Goal: Information Seeking & Learning: Check status

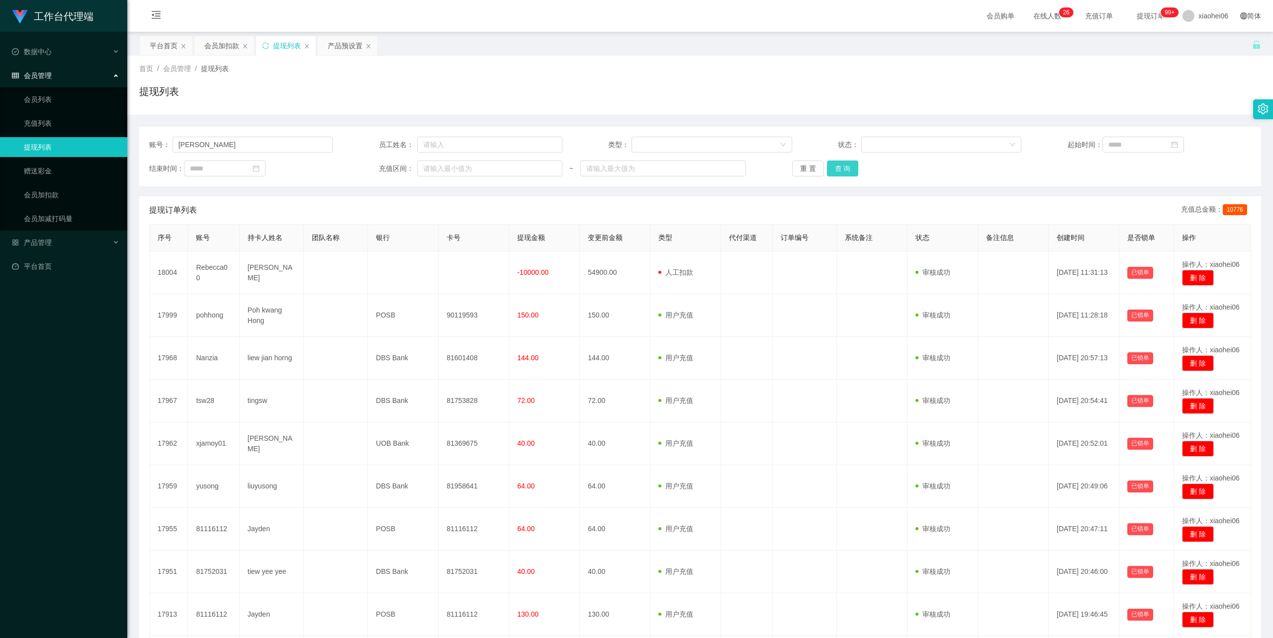
click at [853, 171] on button "查 询" at bounding box center [843, 169] width 32 height 16
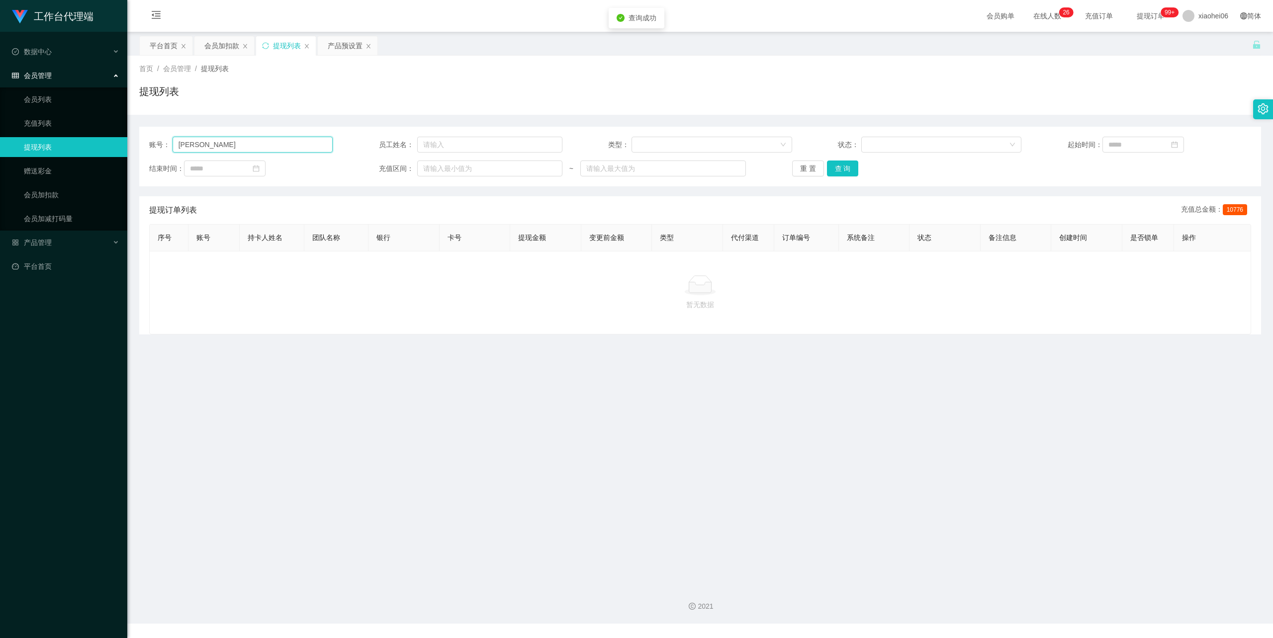
click at [227, 146] on input "[PERSON_NAME]" at bounding box center [253, 145] width 161 height 16
type input "Rebecca00"
click at [843, 166] on button "查 询" at bounding box center [843, 169] width 32 height 16
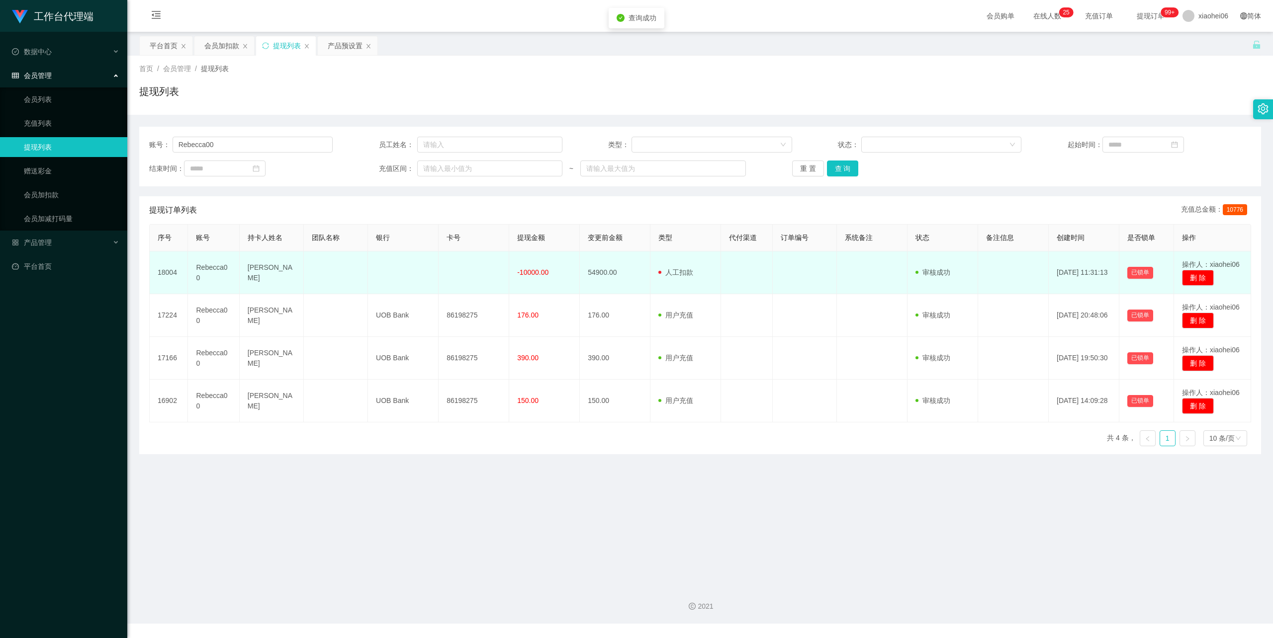
click at [257, 273] on td "[PERSON_NAME]" at bounding box center [272, 273] width 64 height 43
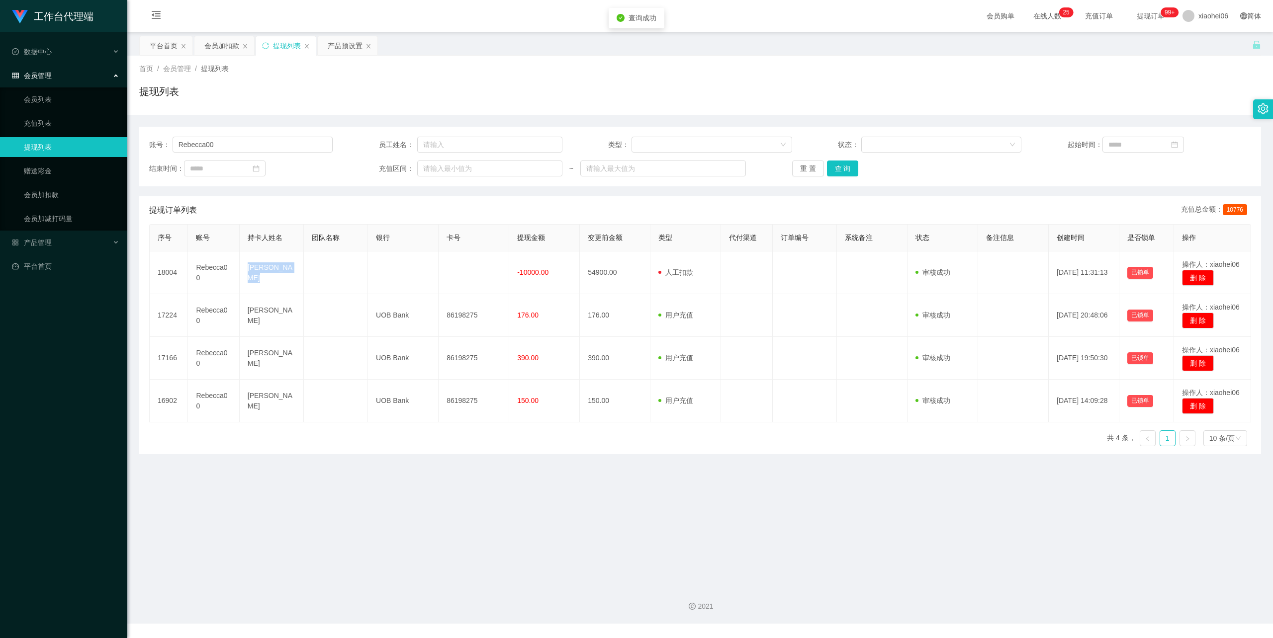
copy td "[PERSON_NAME]"
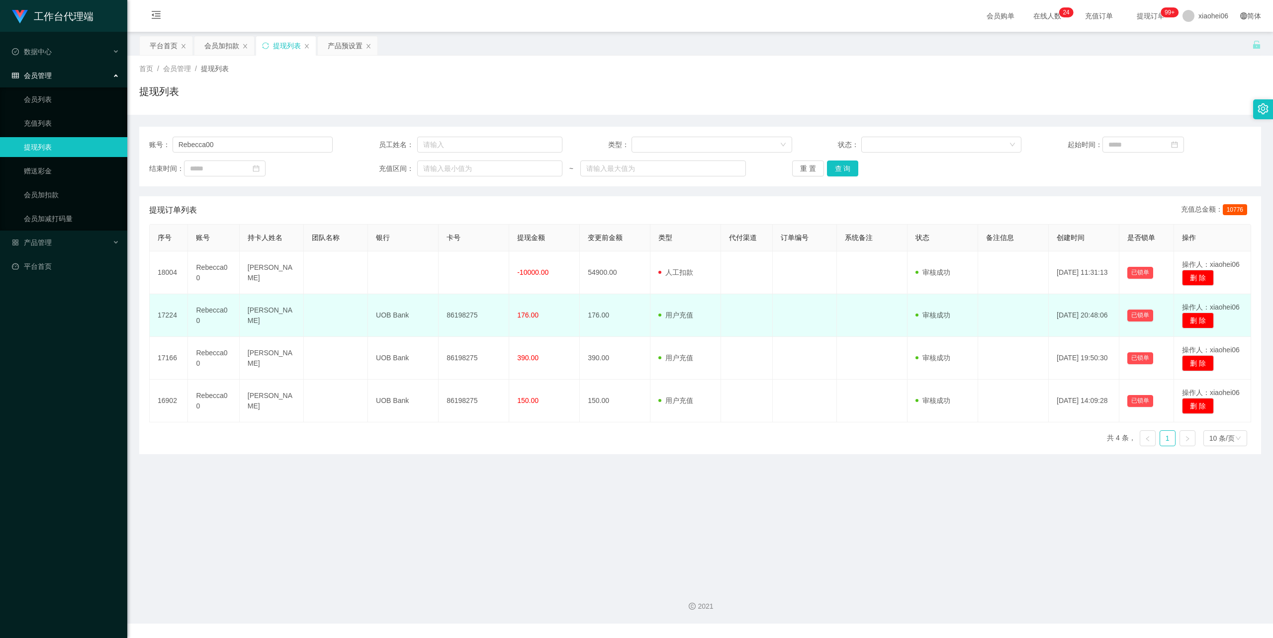
click at [459, 315] on td "86198275" at bounding box center [474, 315] width 71 height 43
copy td "86198275"
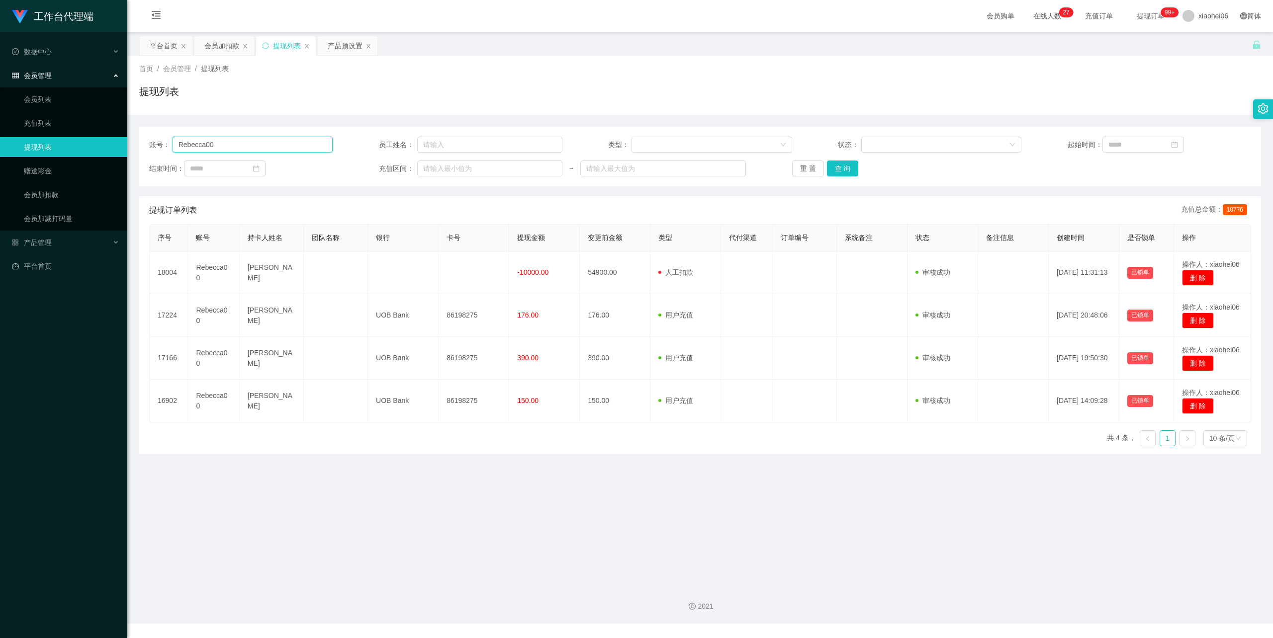
drag, startPoint x: 207, startPoint y: 146, endPoint x: 130, endPoint y: 144, distance: 77.1
click at [49, 144] on section "工作台代理端 数据中心 会员管理 会员列表 充值列表 提现列表 赠送彩金 会员加扣款 会员加减打码量 产品管理 平台首页 保存配置 重置配置 整体风格设置 主…" at bounding box center [636, 312] width 1273 height 624
click at [836, 171] on button "查 询" at bounding box center [843, 169] width 32 height 16
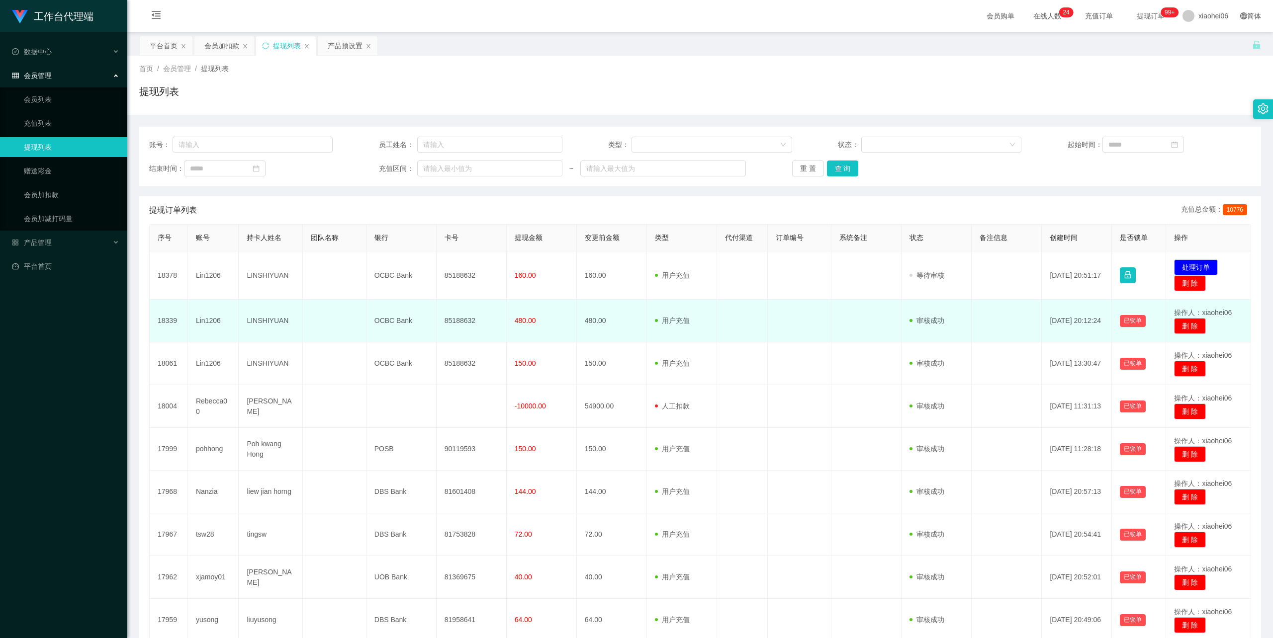
click at [215, 321] on td "Lin1206" at bounding box center [213, 321] width 51 height 43
copy td "Lin1206"
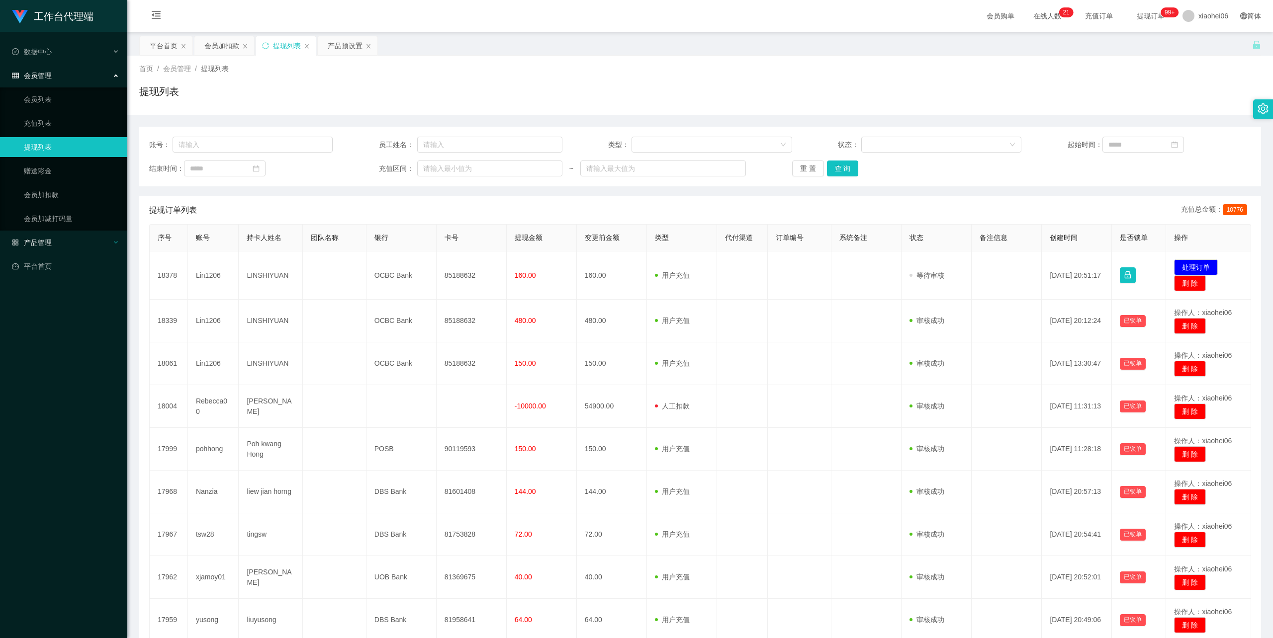
click at [55, 237] on div "产品管理" at bounding box center [63, 243] width 127 height 20
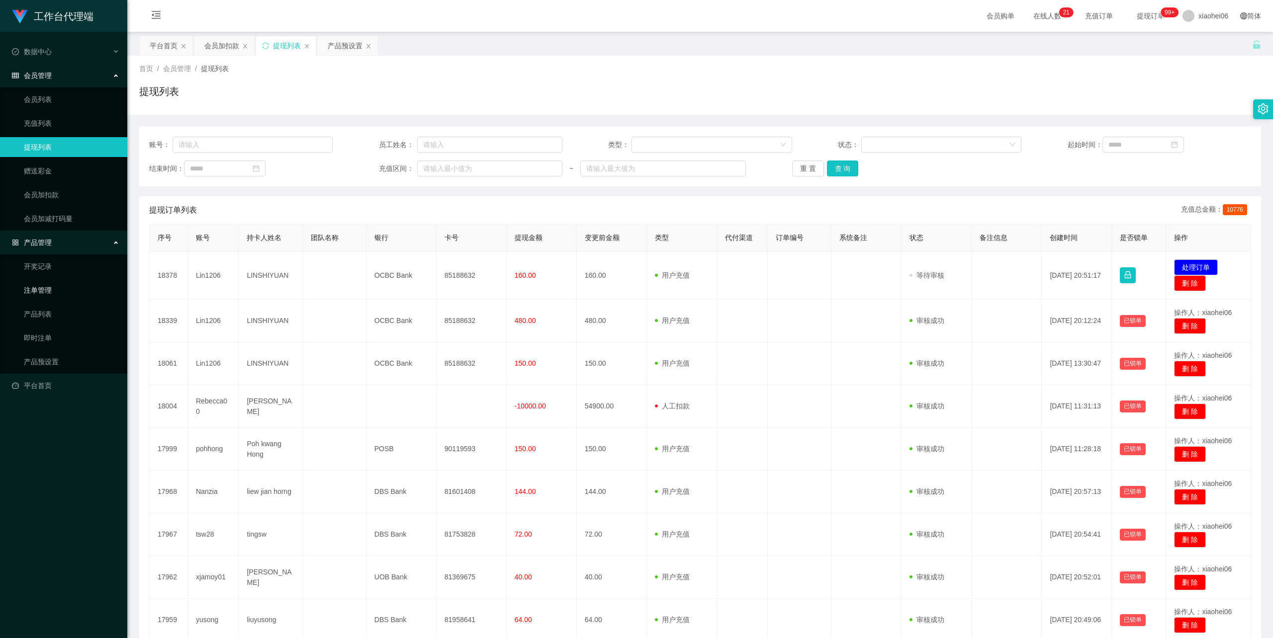
click at [52, 287] on link "注单管理" at bounding box center [71, 290] width 95 height 20
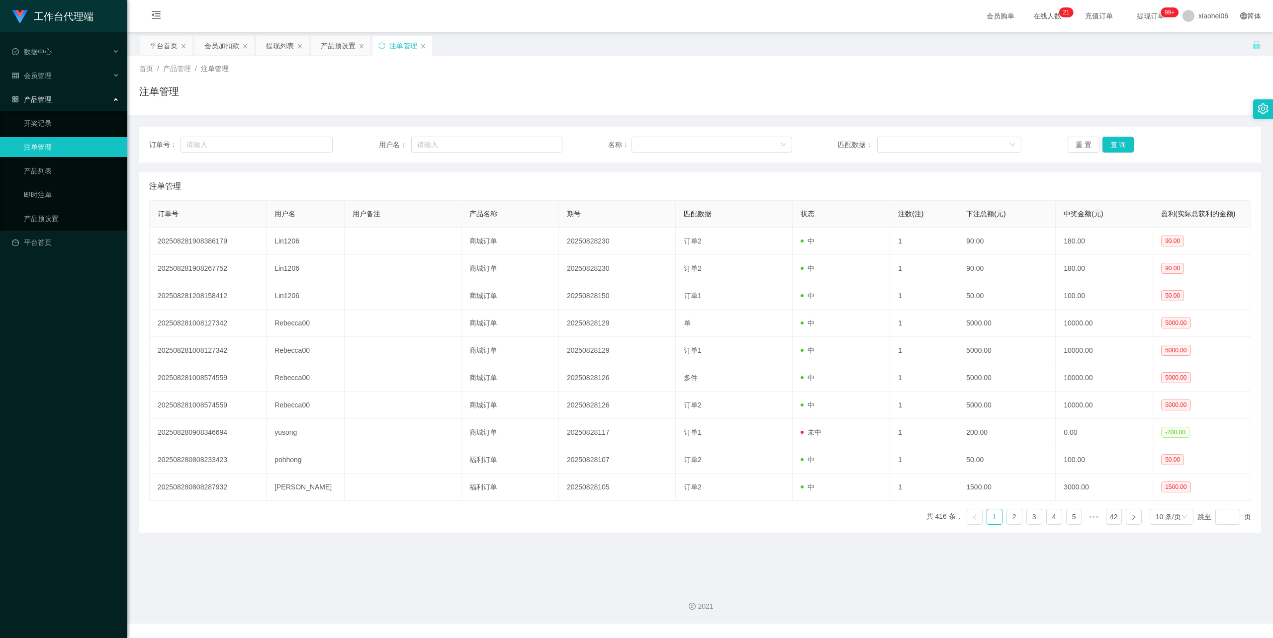
click at [274, 131] on div "订单号： 用户名： 名称： 匹配数据： 重 置 查 询" at bounding box center [700, 145] width 1122 height 36
click at [267, 138] on input "text" at bounding box center [256, 145] width 152 height 16
paste input "Lin1206"
type input "Lin1206"
drag, startPoint x: 241, startPoint y: 137, endPoint x: 148, endPoint y: 143, distance: 93.2
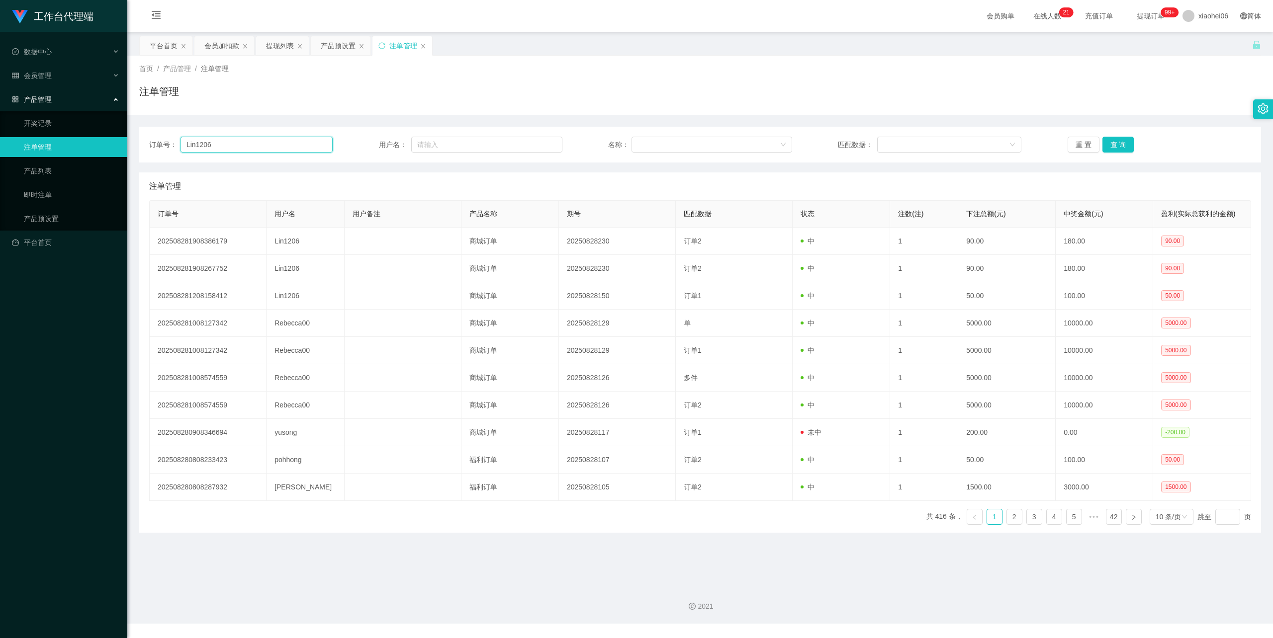
click at [148, 143] on div "订单号： Lin1206 用户名： 名称： 匹配数据： 重 置 查 询" at bounding box center [700, 145] width 1122 height 36
click at [424, 42] on div "注单管理" at bounding box center [402, 45] width 60 height 19
click at [422, 42] on div "注单管理" at bounding box center [402, 45] width 60 height 19
click at [422, 48] on icon "图标: close" at bounding box center [423, 46] width 6 height 6
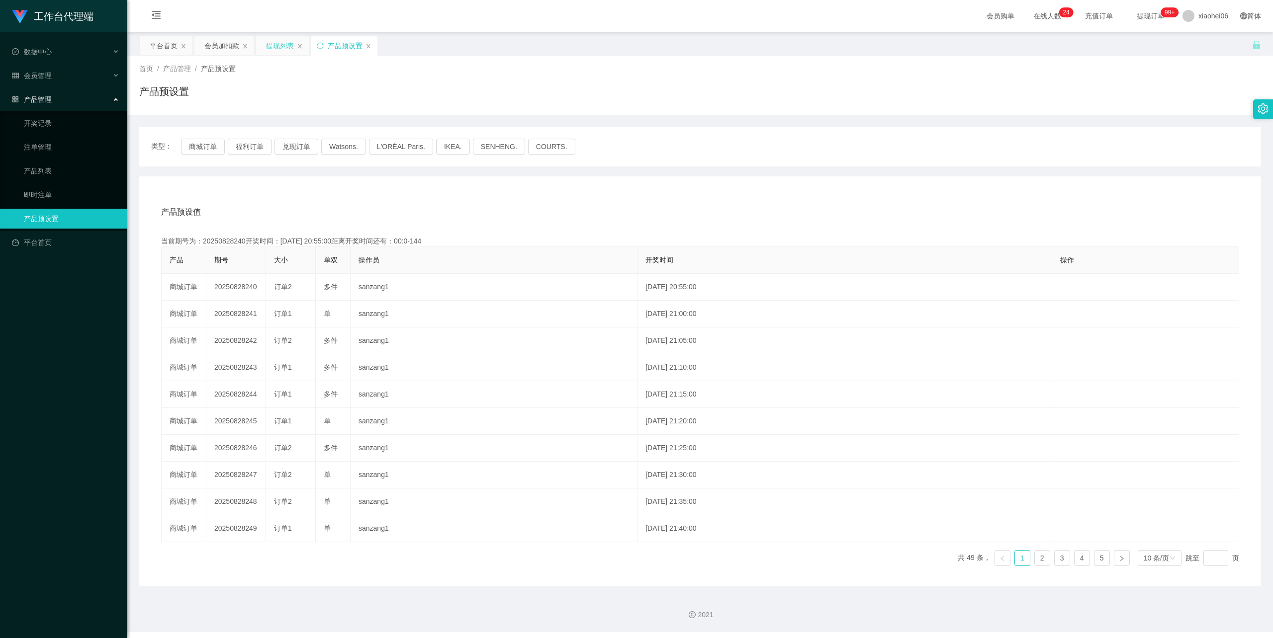
click at [285, 43] on div "提现列表" at bounding box center [280, 45] width 28 height 19
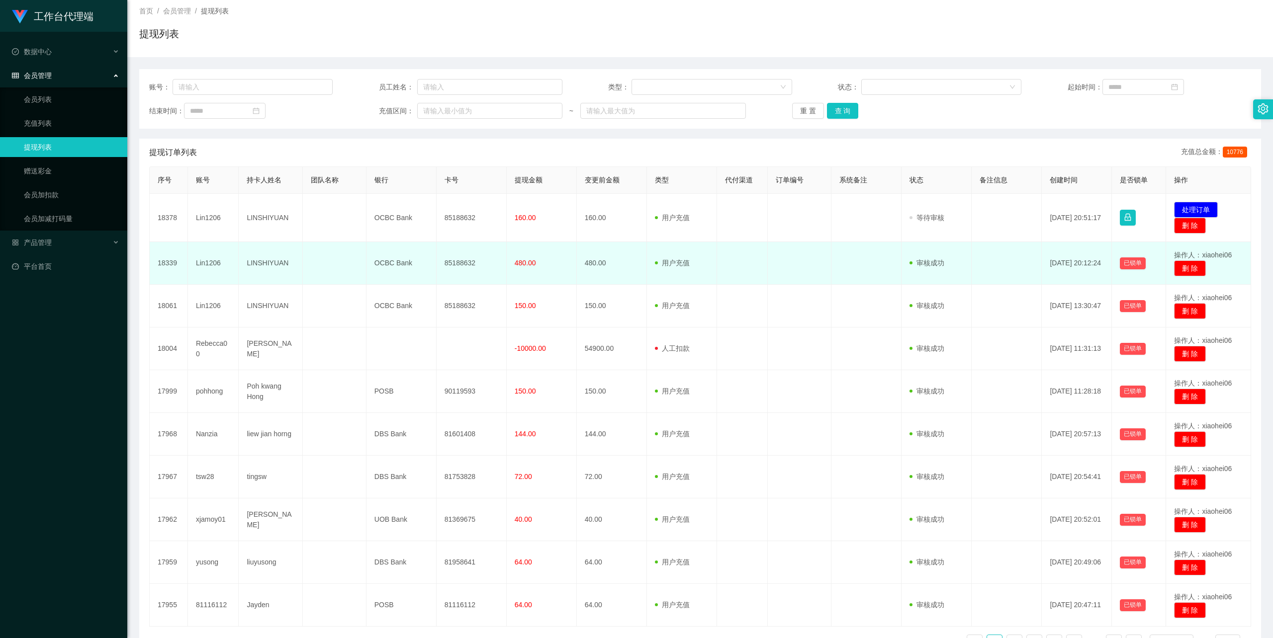
scroll to position [126, 0]
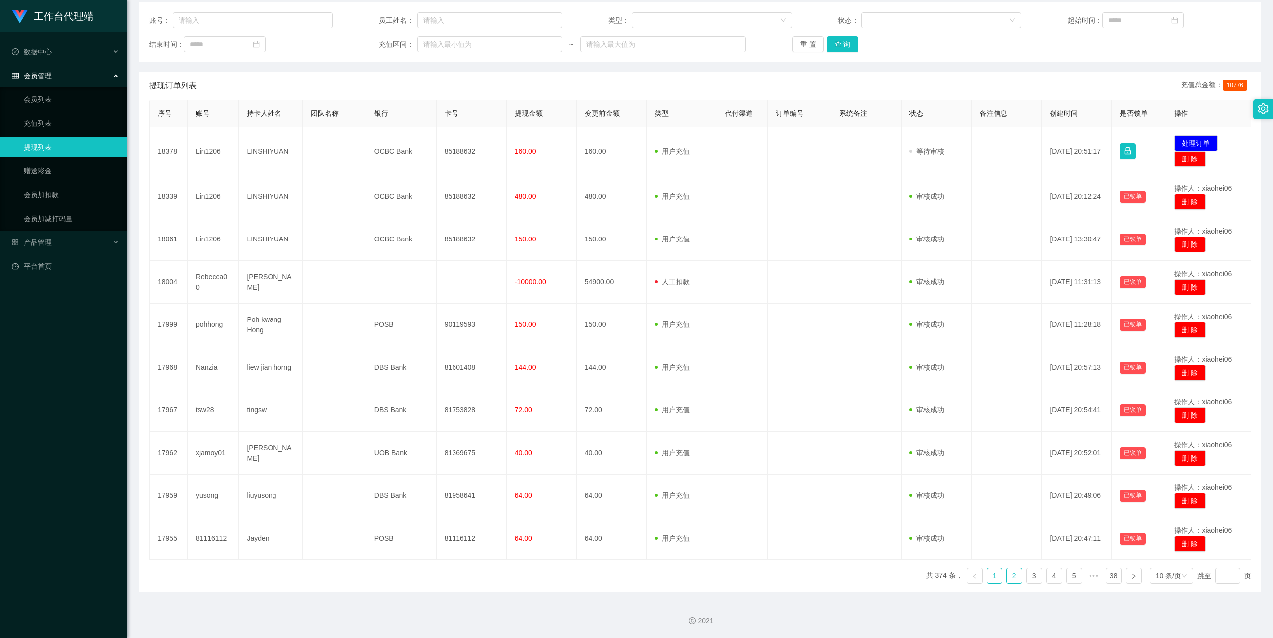
click at [1007, 576] on link "2" at bounding box center [1014, 576] width 15 height 15
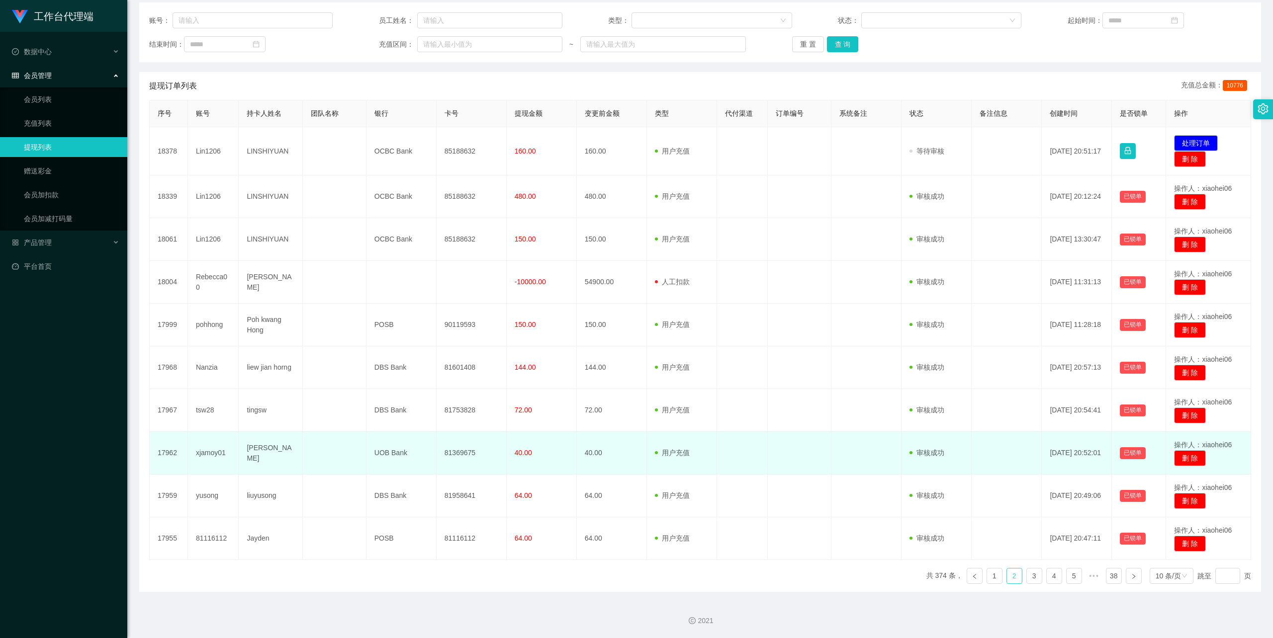
scroll to position [121, 0]
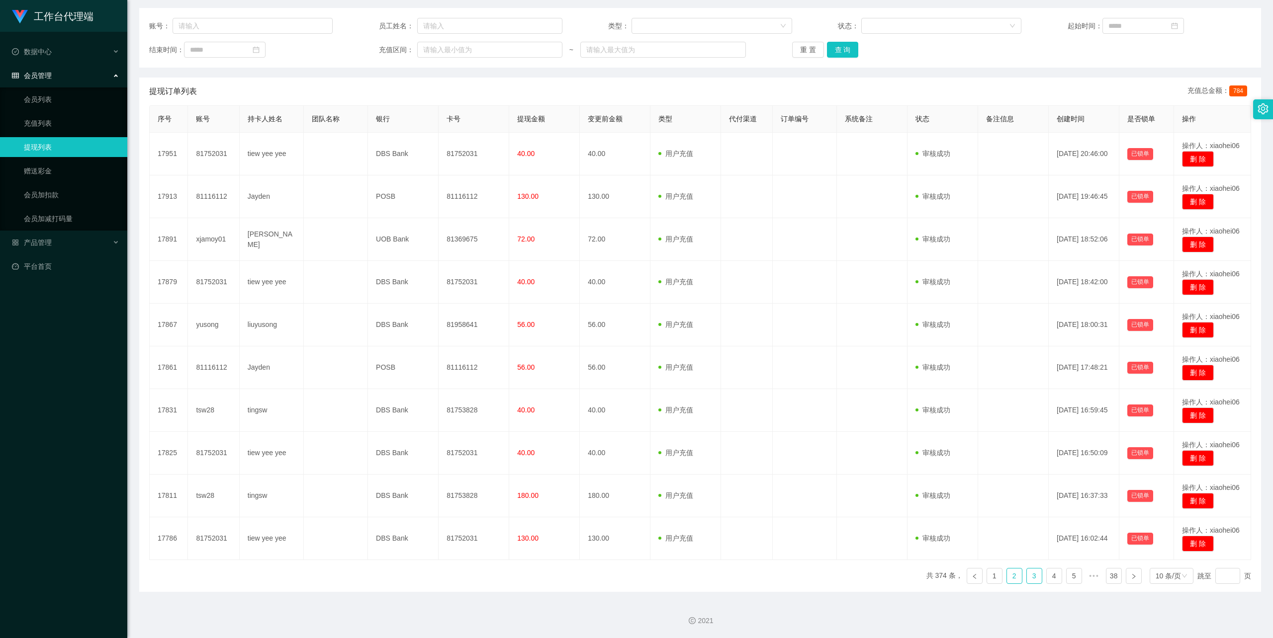
click at [1027, 575] on link "3" at bounding box center [1034, 576] width 15 height 15
click at [1047, 576] on link "4" at bounding box center [1054, 576] width 15 height 15
click at [1047, 571] on link "5" at bounding box center [1054, 576] width 15 height 15
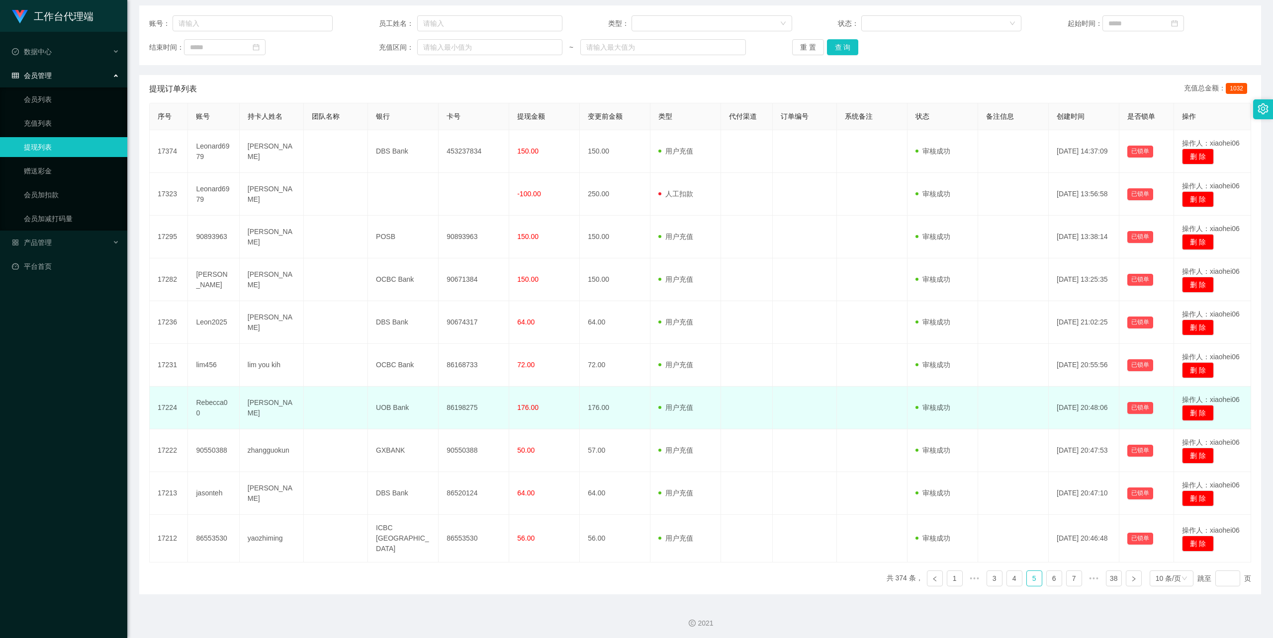
click at [209, 405] on td "Rebecca00" at bounding box center [213, 408] width 51 height 43
click at [397, 409] on td "UOB Bank" at bounding box center [403, 408] width 71 height 43
click at [392, 409] on td "UOB Bank" at bounding box center [403, 408] width 71 height 43
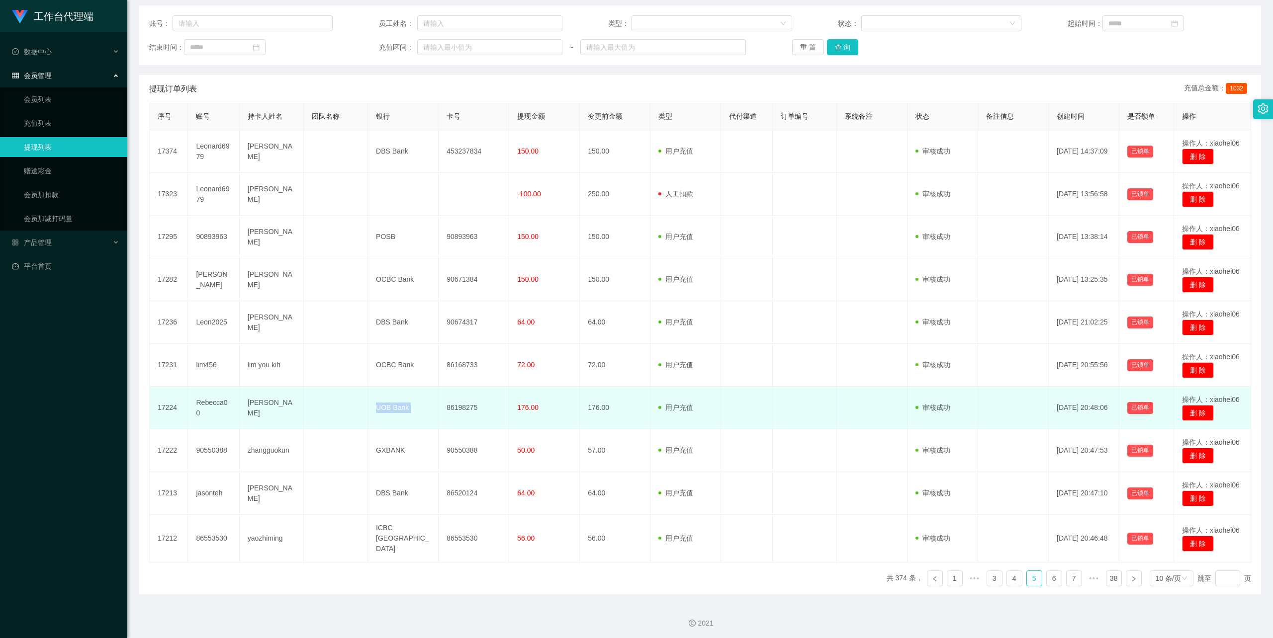
click at [392, 409] on td "UOB Bank" at bounding box center [403, 408] width 71 height 43
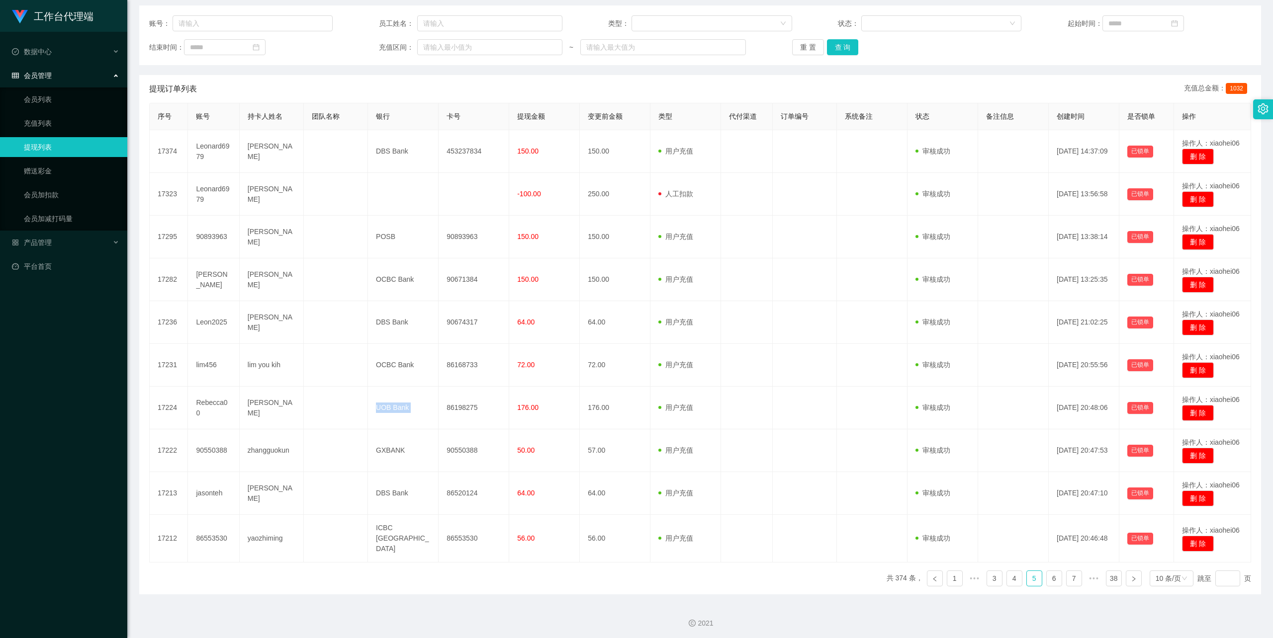
click at [390, 611] on div "2021" at bounding box center [700, 618] width 1146 height 46
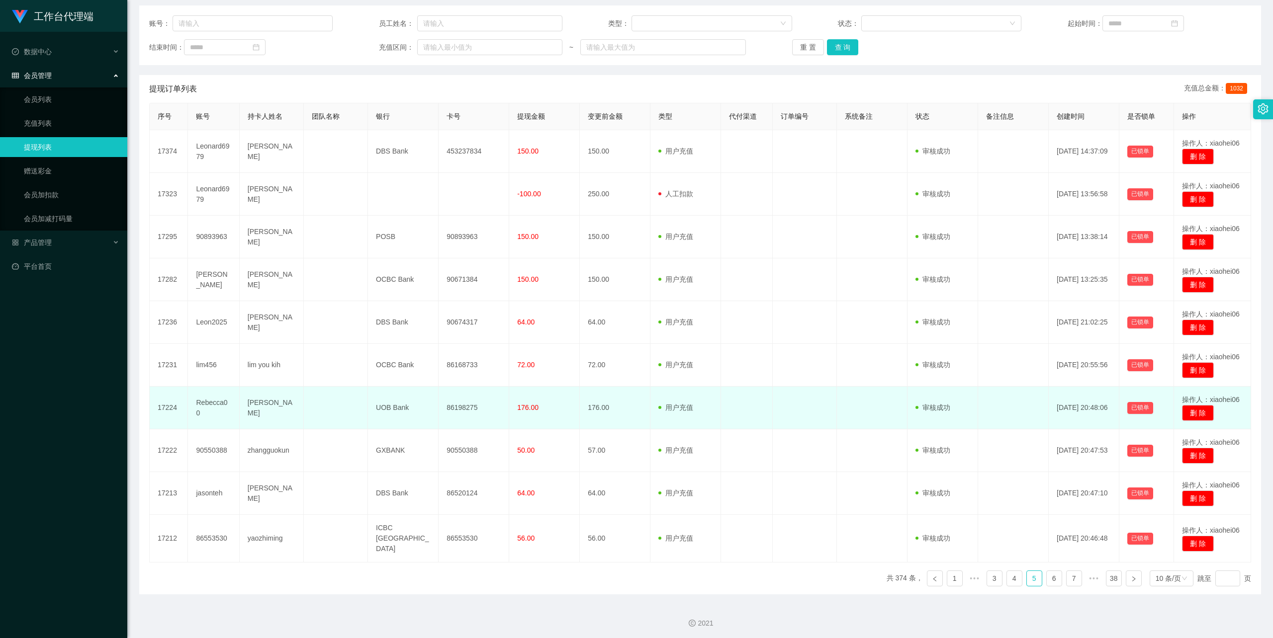
click at [269, 402] on td "[PERSON_NAME]" at bounding box center [272, 408] width 64 height 43
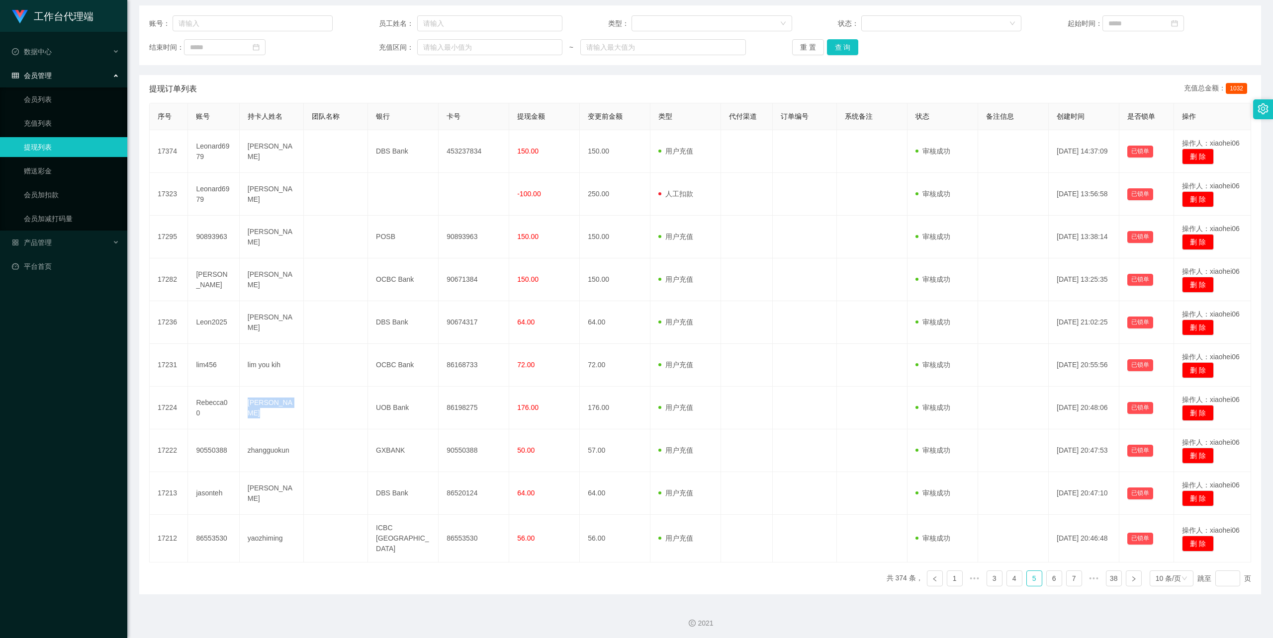
copy td "[PERSON_NAME]"
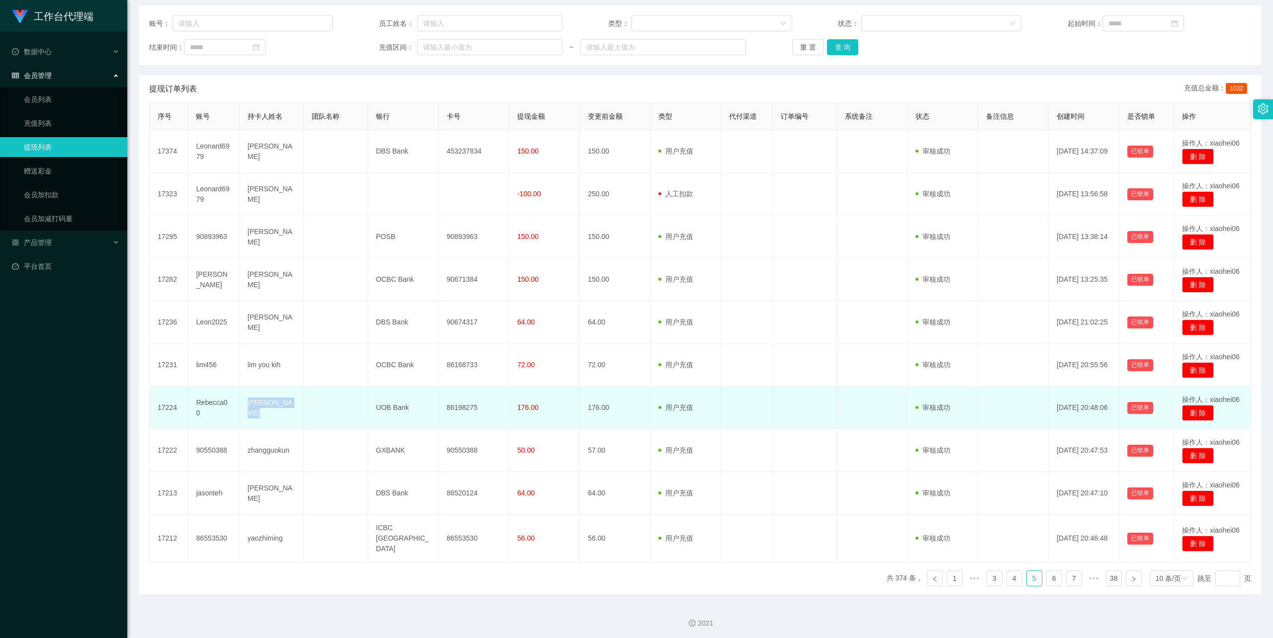
click at [278, 418] on td "[PERSON_NAME]" at bounding box center [272, 408] width 64 height 43
click at [266, 406] on td "[PERSON_NAME]" at bounding box center [272, 408] width 64 height 43
click at [212, 406] on td "Rebecca00" at bounding box center [213, 408] width 51 height 43
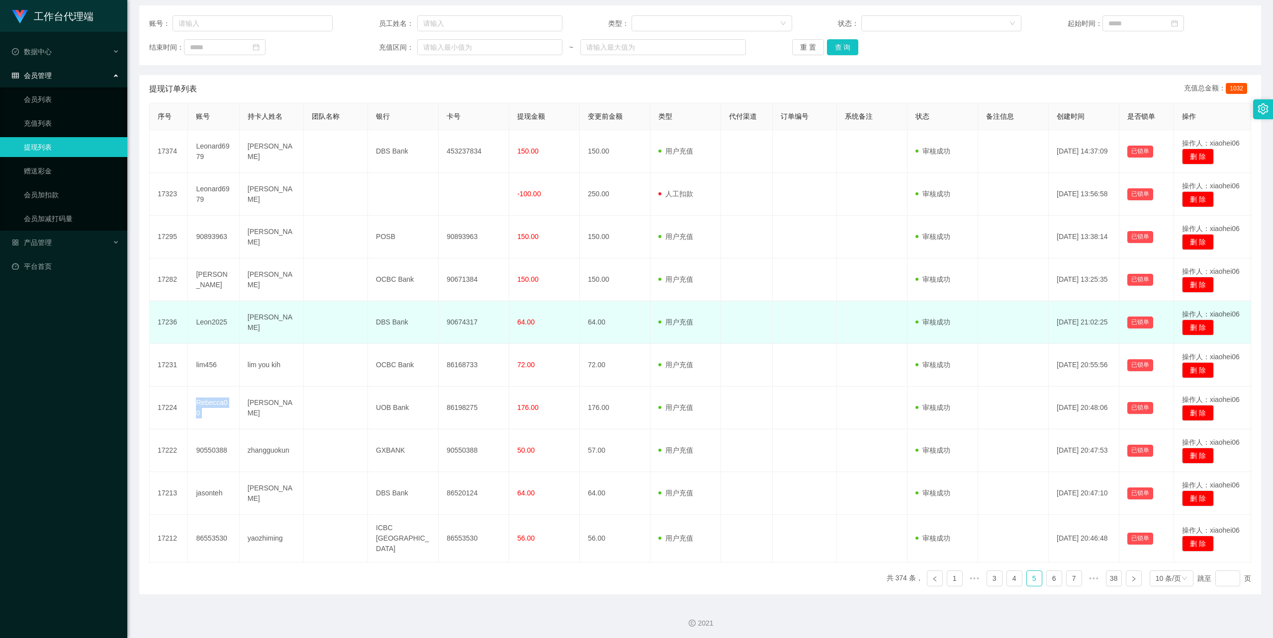
copy td "Rebecca00"
